Goal: Task Accomplishment & Management: Manage account settings

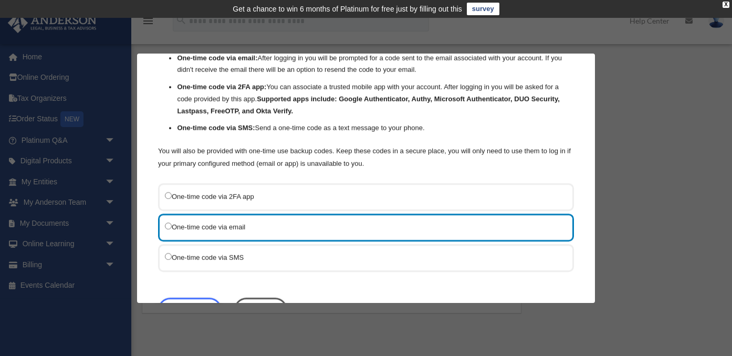
scroll to position [66, 0]
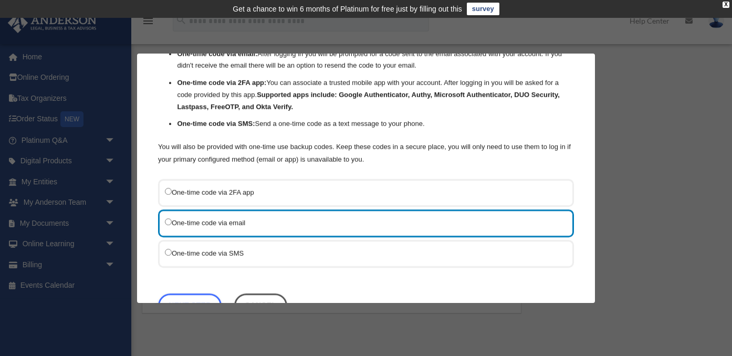
click at [262, 250] on label "One-time code via SMS" at bounding box center [361, 252] width 392 height 13
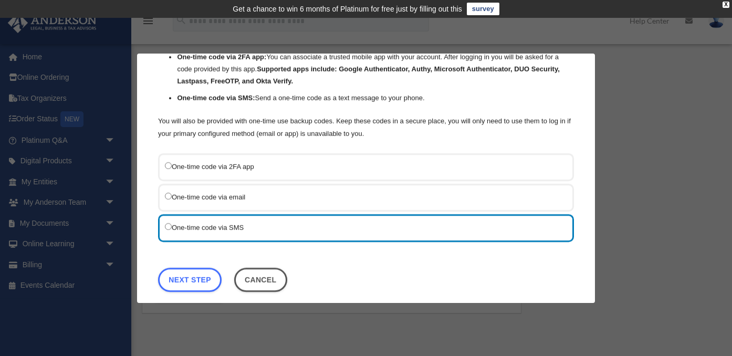
scroll to position [99, 0]
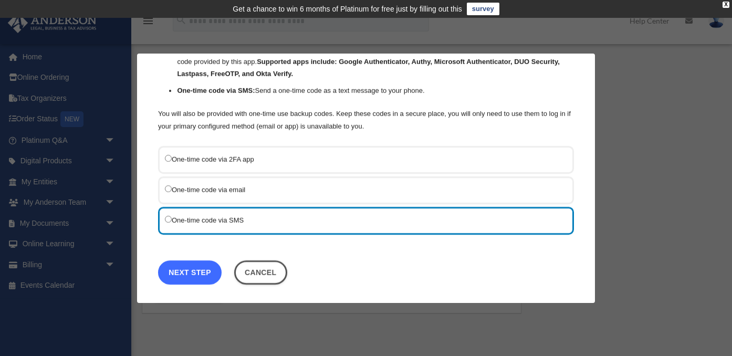
click at [201, 276] on link "Next Step" at bounding box center [190, 272] width 64 height 24
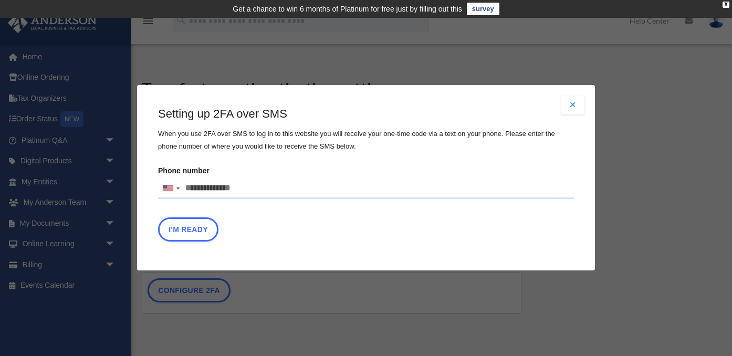
click at [245, 188] on input "Phone number United States +1 United Kingdom +44 Afghanistan (‫افغانستان‬‎) +93…" at bounding box center [366, 188] width 416 height 21
type input "**********"
click at [201, 230] on button "I'm Ready" at bounding box center [188, 230] width 60 height 24
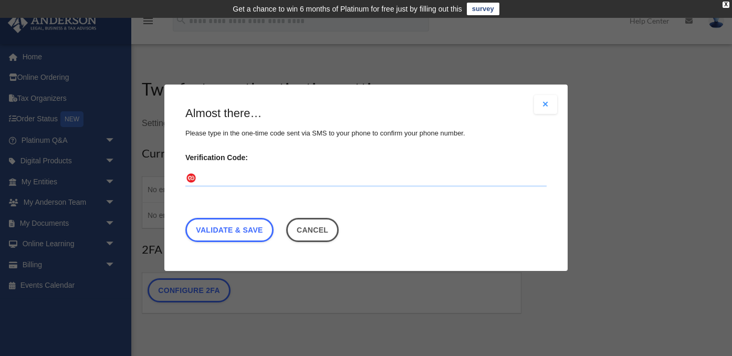
click at [215, 178] on input "Verification Code:" at bounding box center [365, 179] width 361 height 17
type input "******"
click at [251, 232] on link "Validate & Save" at bounding box center [229, 230] width 88 height 24
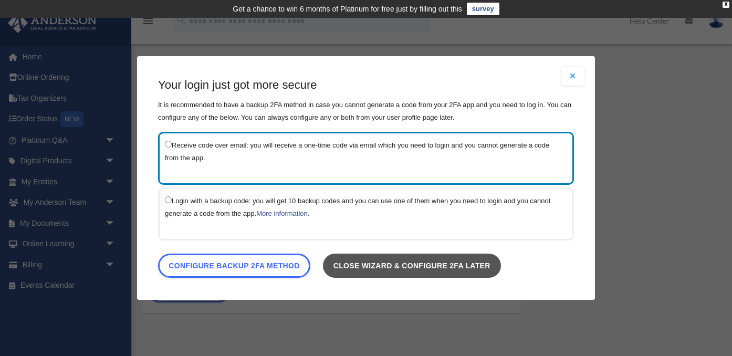
click at [370, 267] on link "Close wizard & configure 2FA later" at bounding box center [412, 266] width 178 height 24
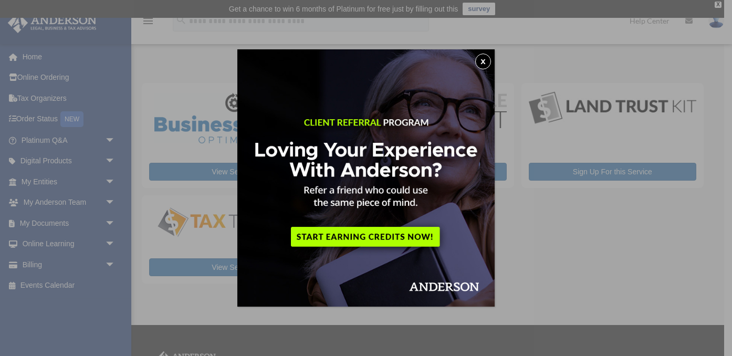
click at [480, 64] on button "x" at bounding box center [483, 62] width 16 height 16
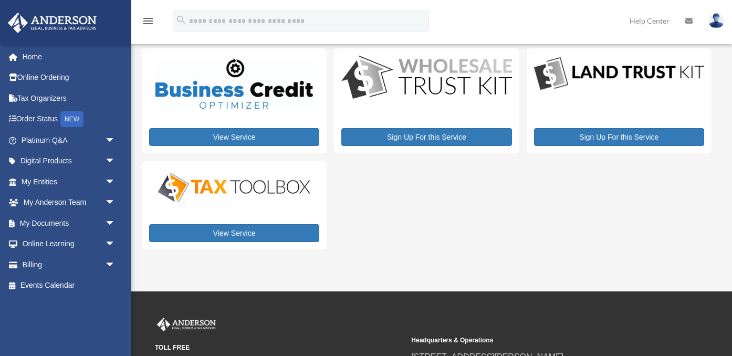
scroll to position [34, 0]
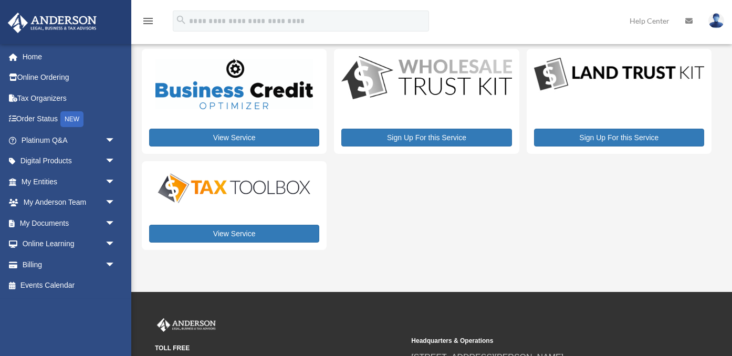
click at [717, 19] on img at bounding box center [716, 20] width 16 height 15
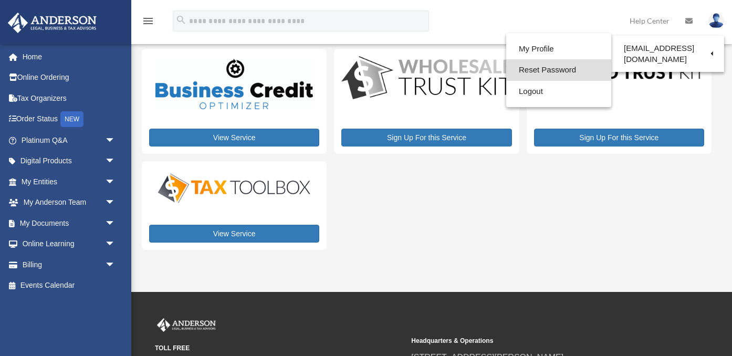
click at [568, 72] on link "Reset Password" at bounding box center [558, 70] width 105 height 22
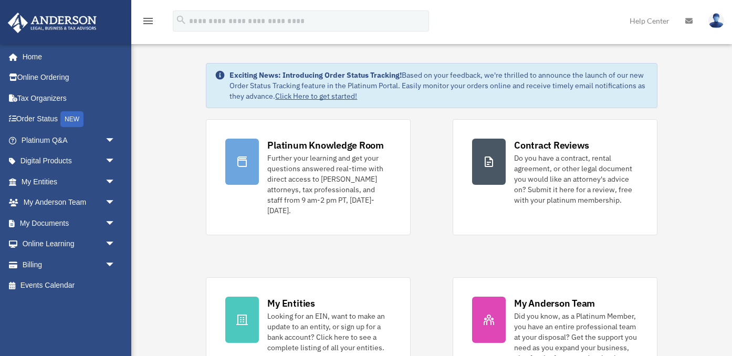
scroll to position [25, 0]
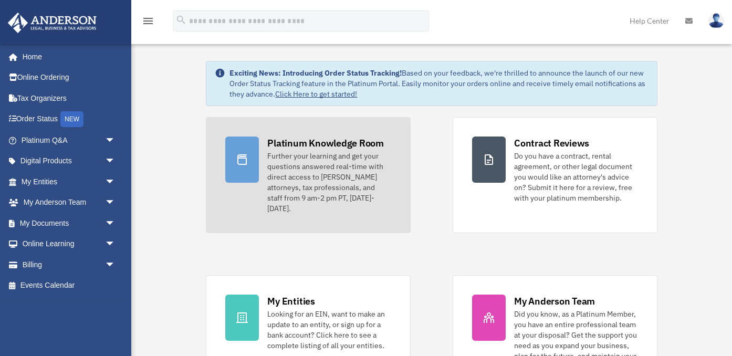
click at [352, 181] on div "Further your learning and get your questions answered real-time with direct acc…" at bounding box center [329, 182] width 124 height 63
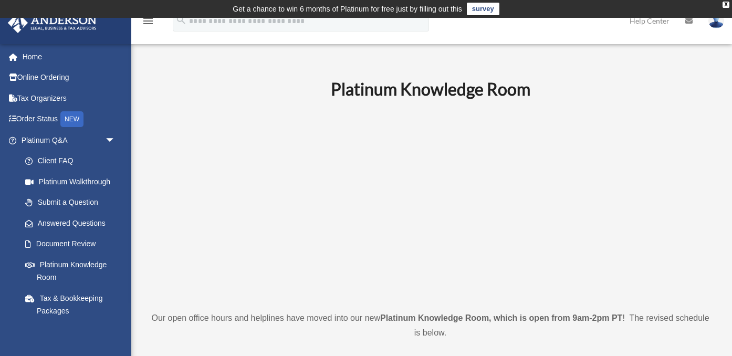
scroll to position [1, 0]
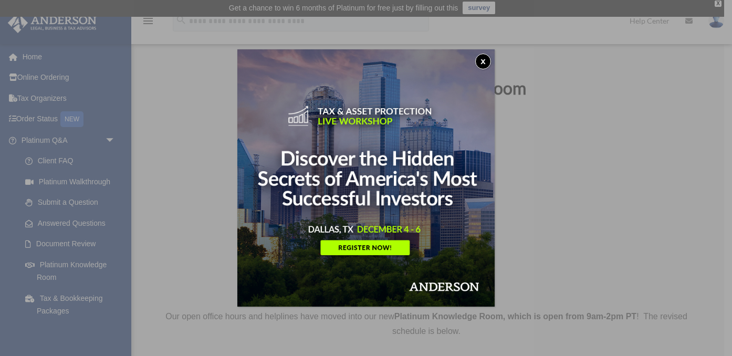
click at [483, 57] on button "x" at bounding box center [483, 62] width 16 height 16
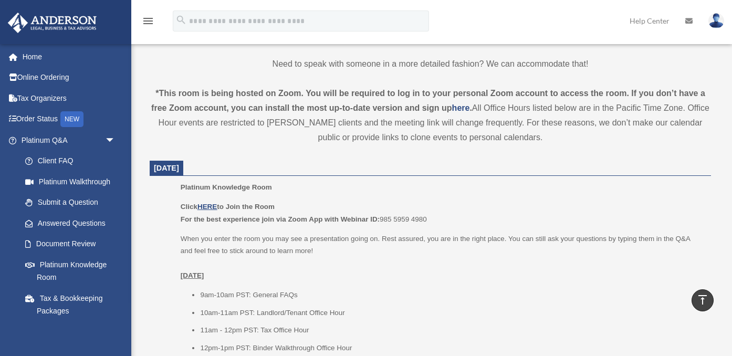
scroll to position [346, 0]
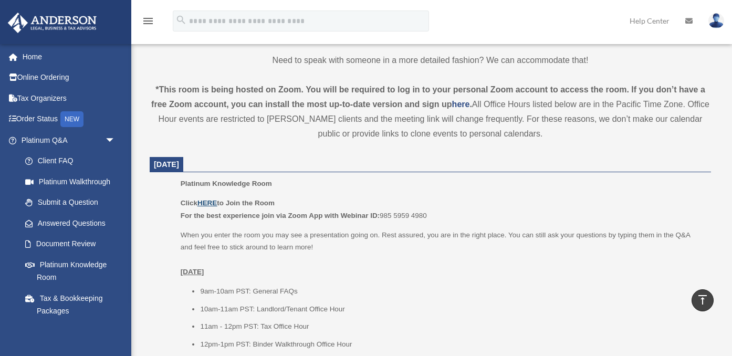
click at [209, 203] on u "HERE" at bounding box center [206, 203] width 19 height 8
